Goal: Information Seeking & Learning: Check status

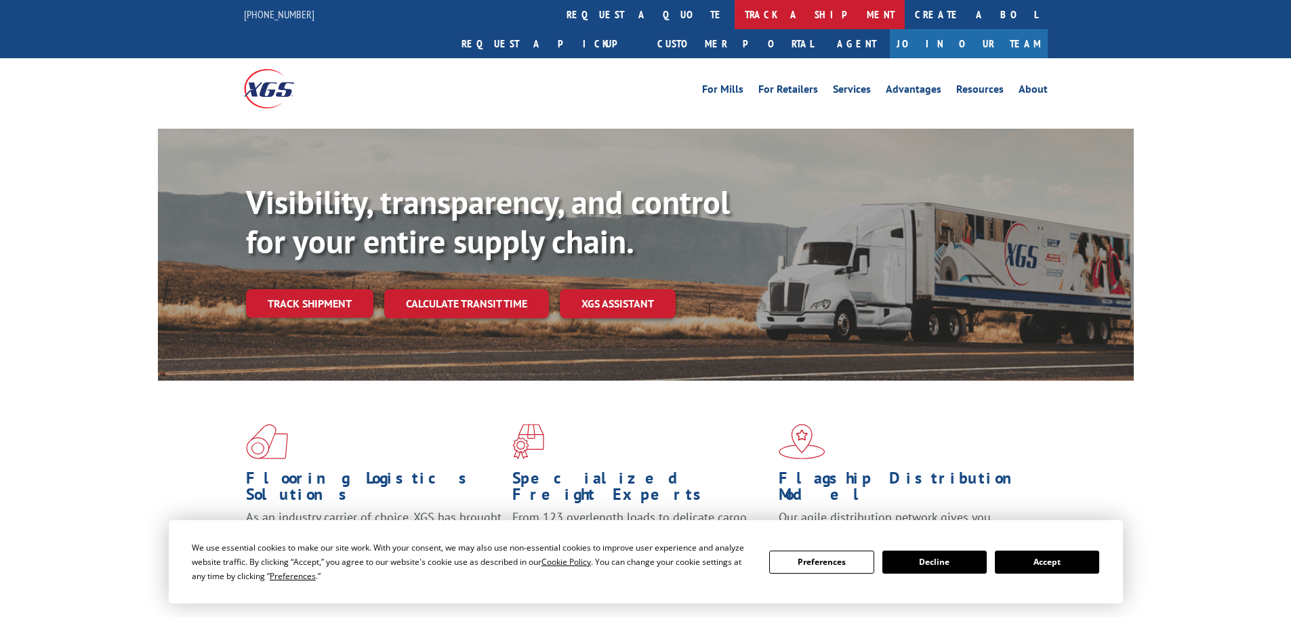
click at [735, 11] on link "track a shipment" at bounding box center [820, 14] width 170 height 29
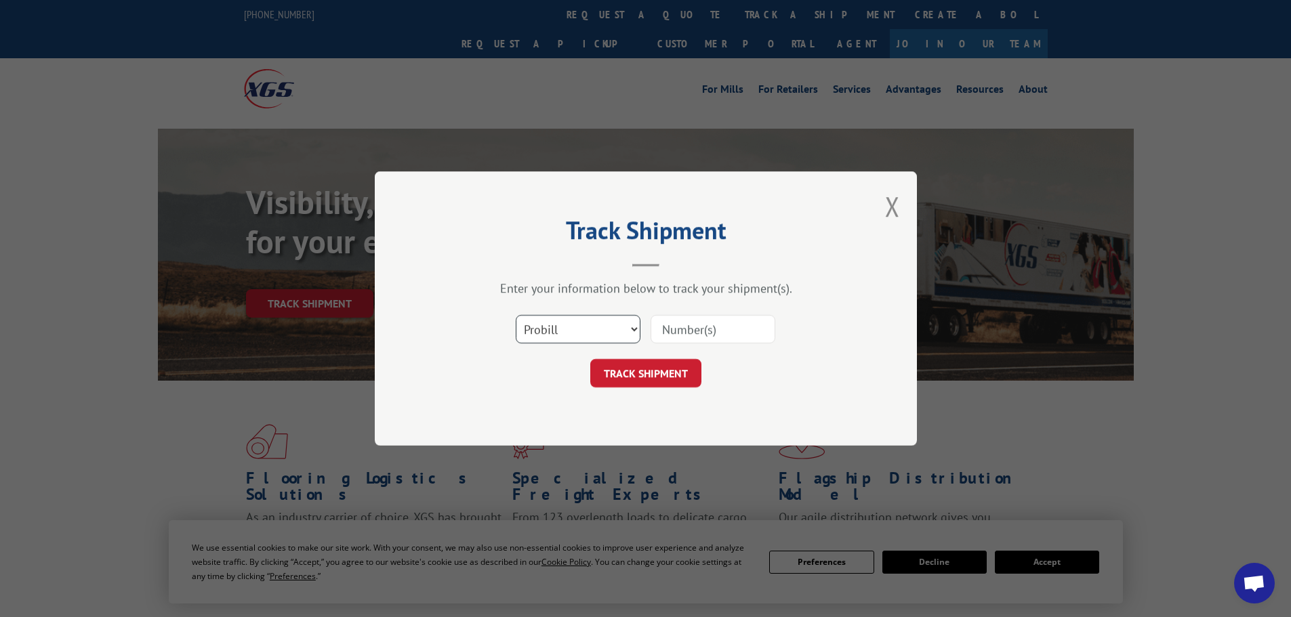
click at [579, 341] on select "Select category... Probill BOL PO" at bounding box center [578, 329] width 125 height 28
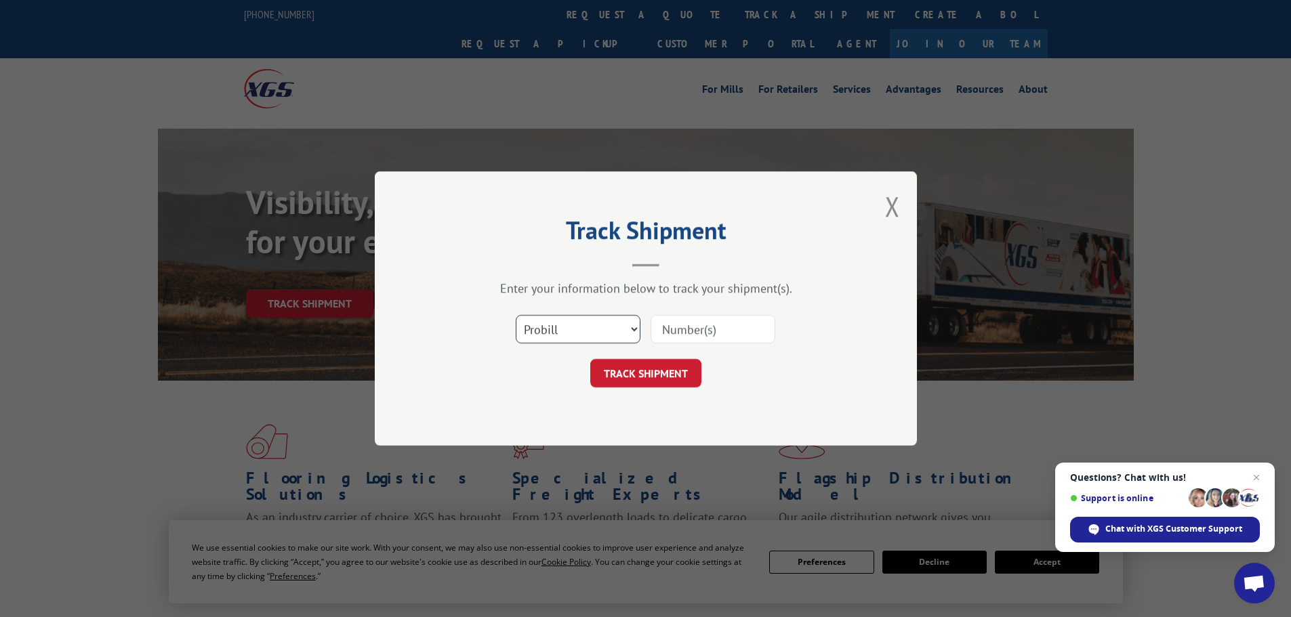
select select "bol"
click at [516, 315] on select "Select category... Probill BOL PO" at bounding box center [578, 329] width 125 height 28
click at [676, 329] on input at bounding box center [713, 329] width 125 height 28
paste input "5225867"
type input "5225867"
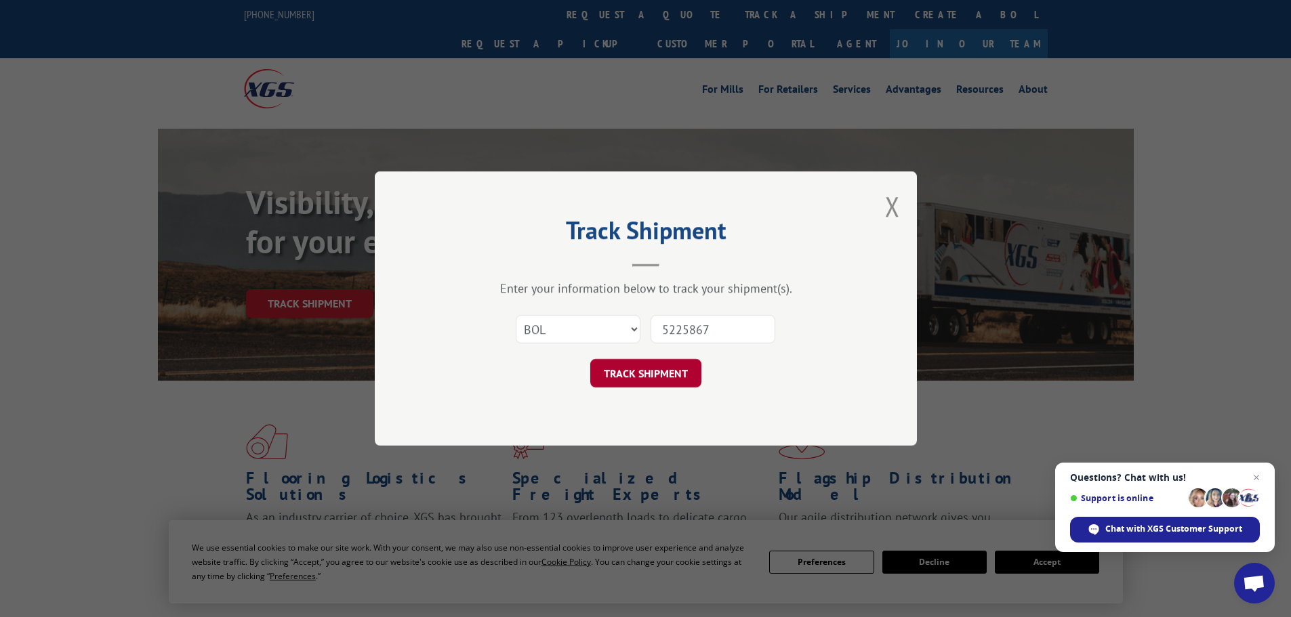
click at [632, 377] on button "TRACK SHIPMENT" at bounding box center [645, 373] width 111 height 28
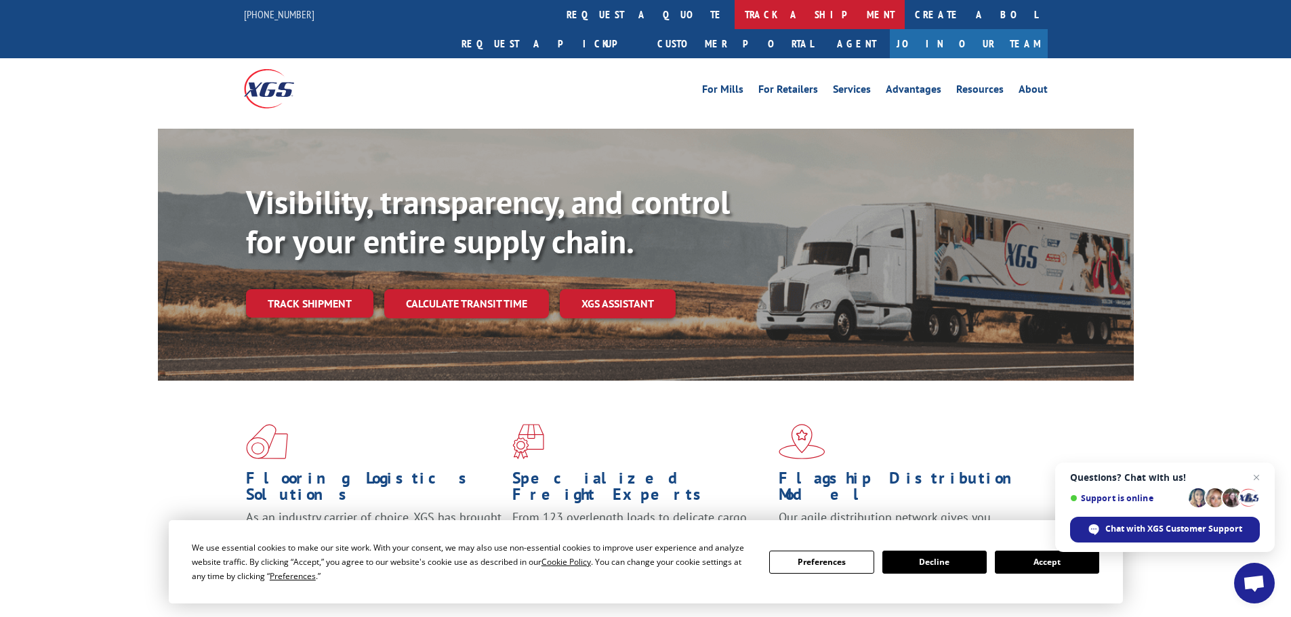
click at [735, 13] on link "track a shipment" at bounding box center [820, 14] width 170 height 29
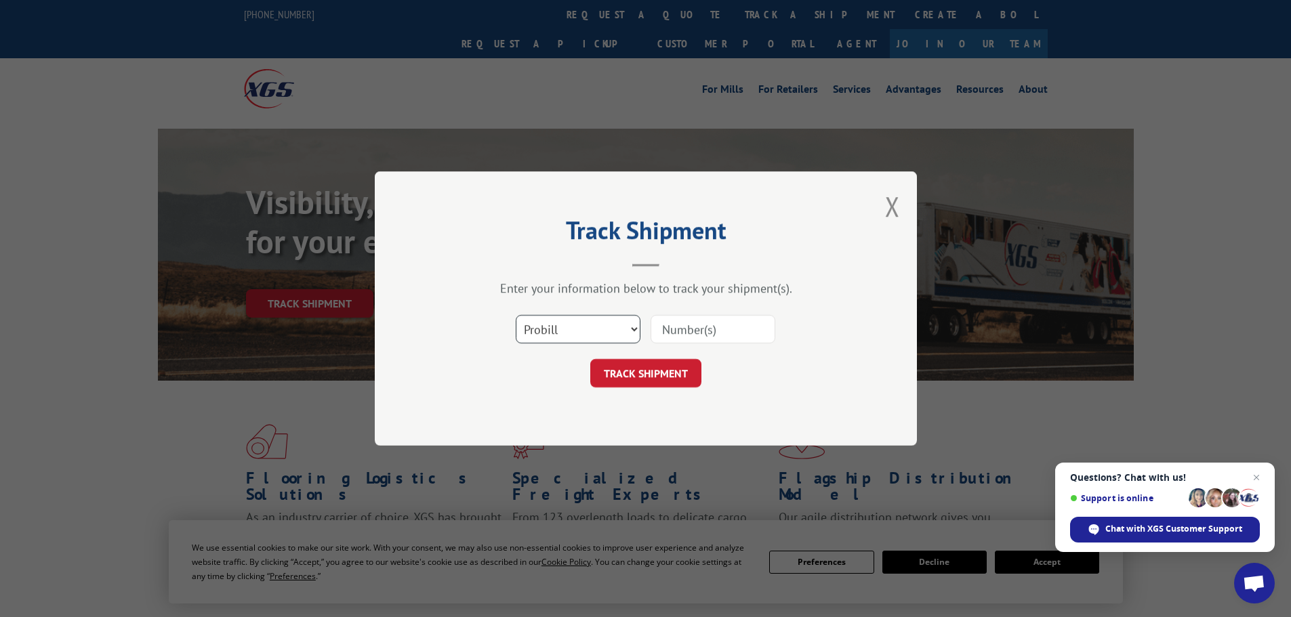
click at [553, 332] on select "Select category... Probill BOL PO" at bounding box center [578, 329] width 125 height 28
select select "bol"
click at [516, 315] on select "Select category... Probill BOL PO" at bounding box center [578, 329] width 125 height 28
click at [688, 331] on input at bounding box center [713, 329] width 125 height 28
click at [699, 327] on input at bounding box center [713, 329] width 125 height 28
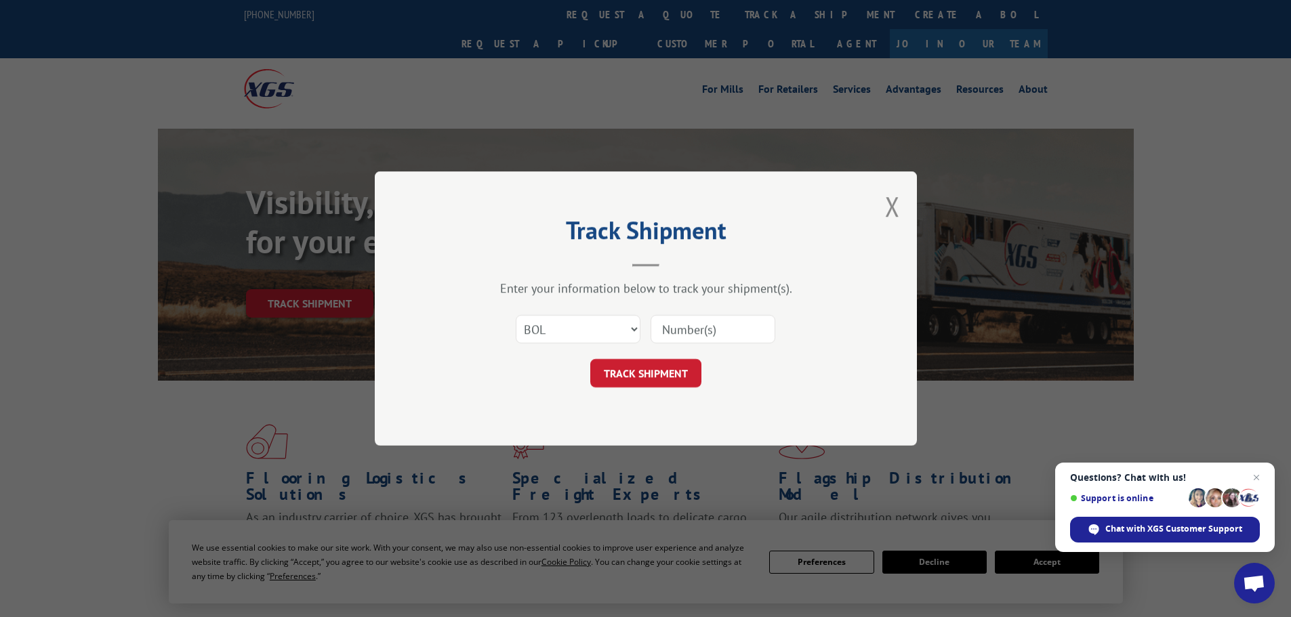
paste input "5238554"
type input "5238554"
click at [651, 380] on button "TRACK SHIPMENT" at bounding box center [645, 373] width 111 height 28
